Goal: Task Accomplishment & Management: Manage account settings

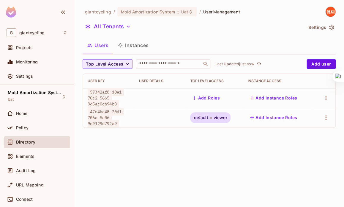
click at [201, 98] on button "Add Roles" at bounding box center [206, 98] width 32 height 10
click at [210, 98] on body "G giantcycling Projects Monitoring Settings Mold Amortization System Uat Home P…" at bounding box center [172, 103] width 344 height 207
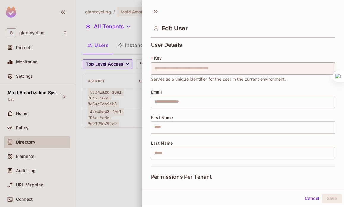
scroll to position [74, 0]
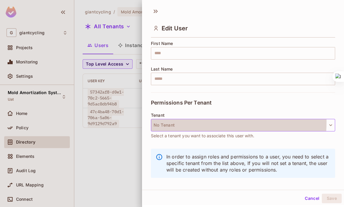
click at [176, 121] on button "No Tenant" at bounding box center [243, 125] width 184 height 12
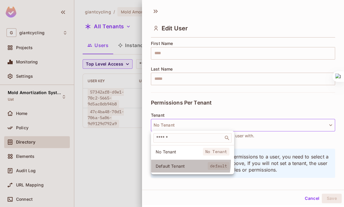
click at [168, 161] on li "Default Tenant default" at bounding box center [192, 165] width 83 height 13
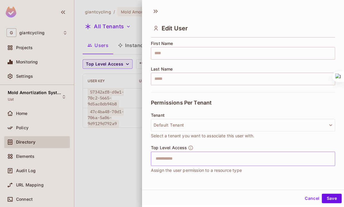
click at [173, 157] on input "text" at bounding box center [238, 159] width 172 height 12
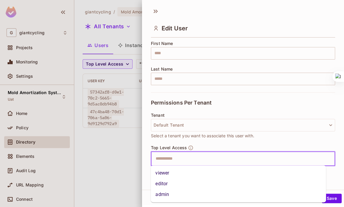
click at [170, 176] on li "viewer" at bounding box center [238, 172] width 175 height 11
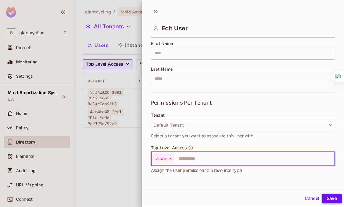
click at [327, 199] on button "Save" at bounding box center [332, 198] width 20 height 10
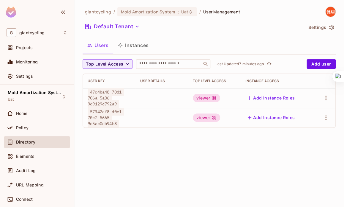
click at [185, 183] on div "giantcycling / Mold Amortization System : Uat / User Management Default Tenant …" at bounding box center [209, 103] width 270 height 207
